Goal: Navigation & Orientation: Find specific page/section

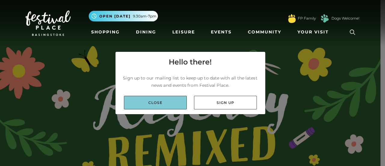
click at [165, 99] on link "Close" at bounding box center [155, 103] width 63 height 14
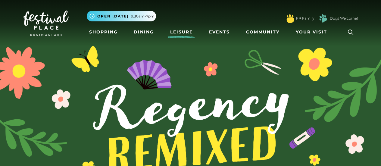
click at [182, 34] on link "Leisure" at bounding box center [181, 31] width 27 height 11
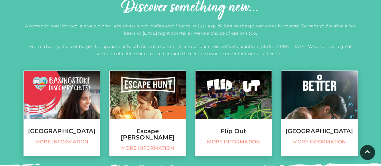
scroll to position [247, 0]
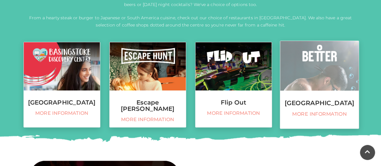
click at [323, 75] on img at bounding box center [319, 66] width 79 height 50
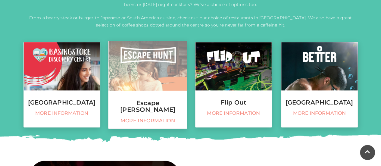
click at [168, 77] on img at bounding box center [147, 66] width 79 height 50
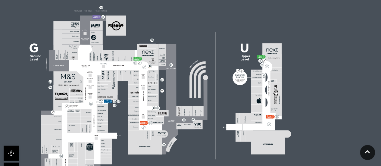
scroll to position [596, 0]
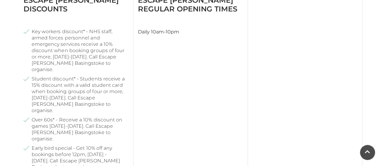
scroll to position [365, 0]
